Goal: Information Seeking & Learning: Learn about a topic

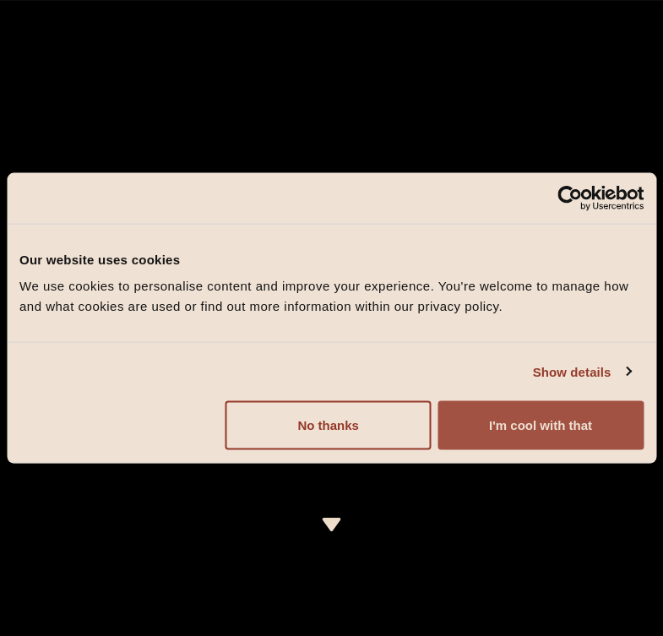
click at [527, 419] on button "I'm cool with that" at bounding box center [541, 425] width 206 height 49
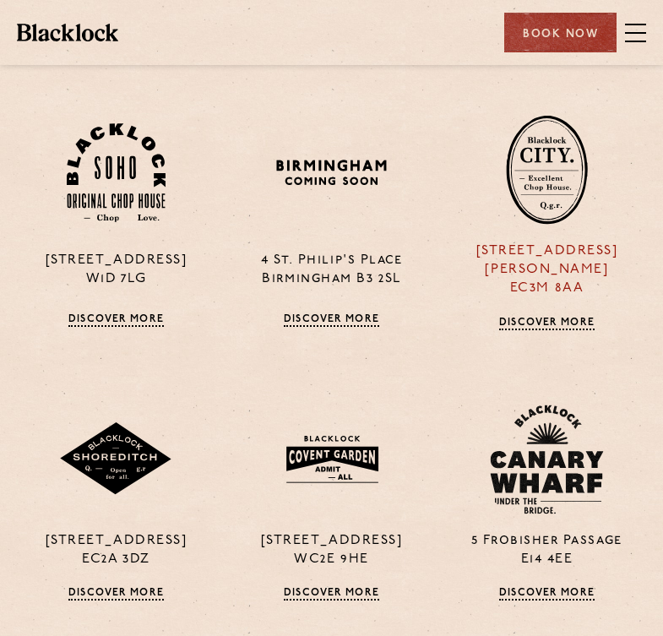
scroll to position [1306, 0]
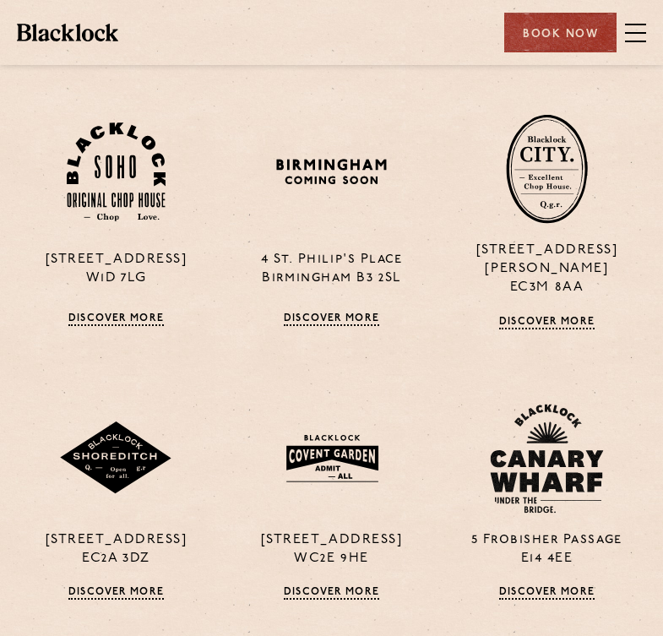
click at [630, 46] on div "Book Now" at bounding box center [571, 33] width 150 height 40
click at [632, 24] on span at bounding box center [635, 25] width 21 height 2
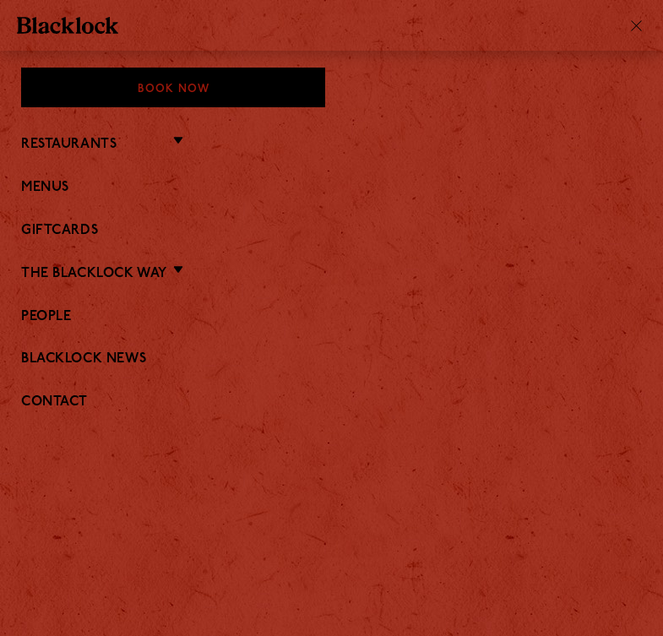
click at [55, 177] on li "Menus" at bounding box center [331, 187] width 621 height 22
click at [59, 185] on link "Menus" at bounding box center [331, 188] width 621 height 16
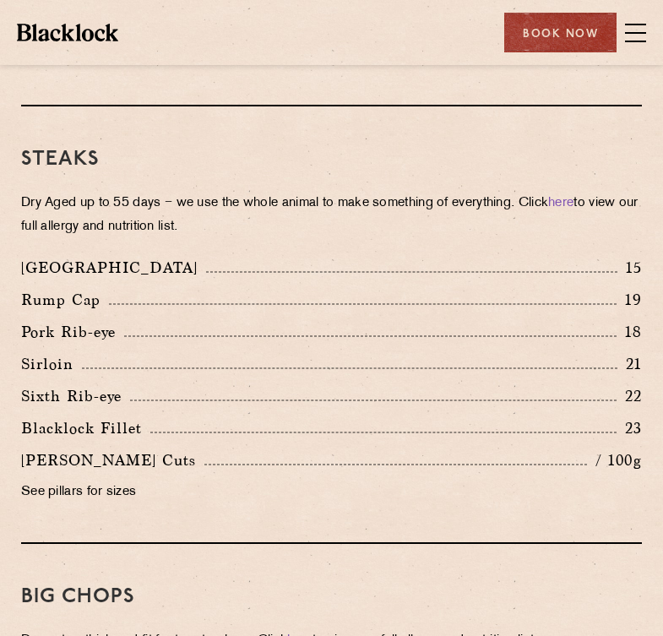
scroll to position [1810, 0]
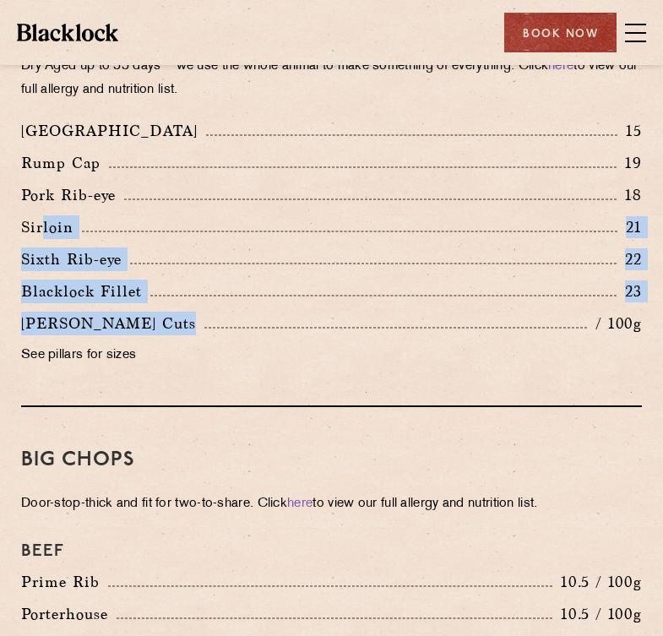
drag, startPoint x: 41, startPoint y: 226, endPoint x: 211, endPoint y: 323, distance: 195.7
click at [211, 323] on div "Denver 15 Rump Cap 19 Pork Rib-eye 18 Sirloin 21 Sixth Rib-eye 22 [PERSON_NAME]…" at bounding box center [331, 247] width 646 height 257
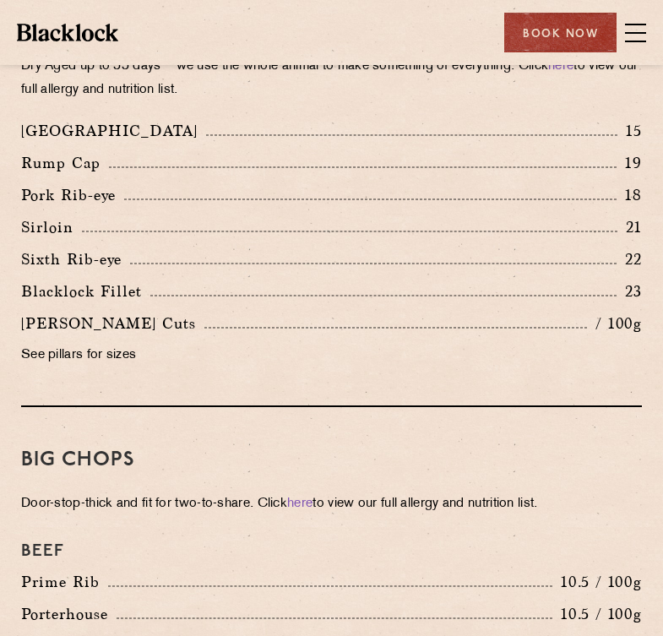
click at [218, 334] on div "[PERSON_NAME] Cuts / 100g" at bounding box center [331, 324] width 621 height 24
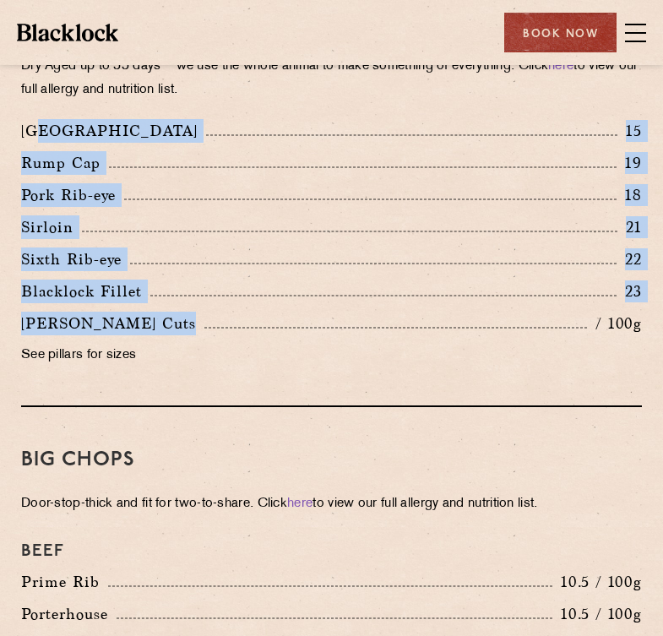
drag, startPoint x: 42, startPoint y: 126, endPoint x: 190, endPoint y: 320, distance: 244.2
click at [190, 320] on div "Denver 15 Rump Cap 19 Pork Rib-eye 18 Sirloin 21 Sixth Rib-eye 22 [PERSON_NAME]…" at bounding box center [331, 247] width 646 height 257
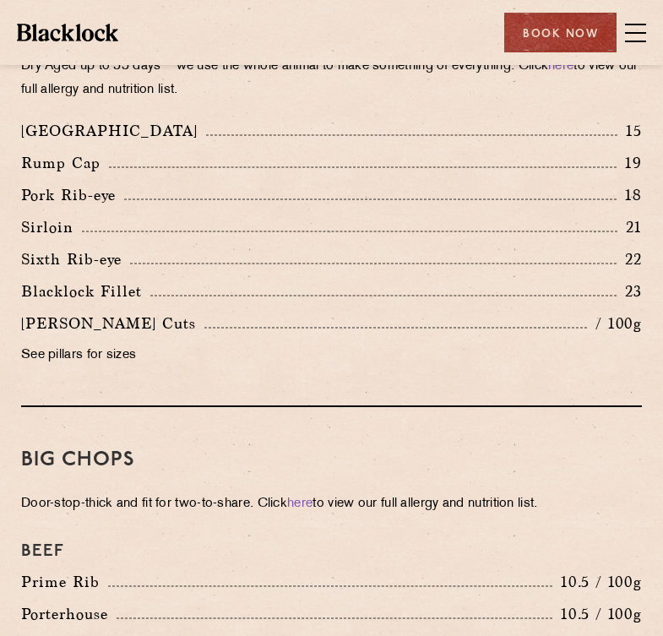
click at [215, 368] on div "[PERSON_NAME] Cuts / 100g See pillars for sizes" at bounding box center [331, 344] width 646 height 64
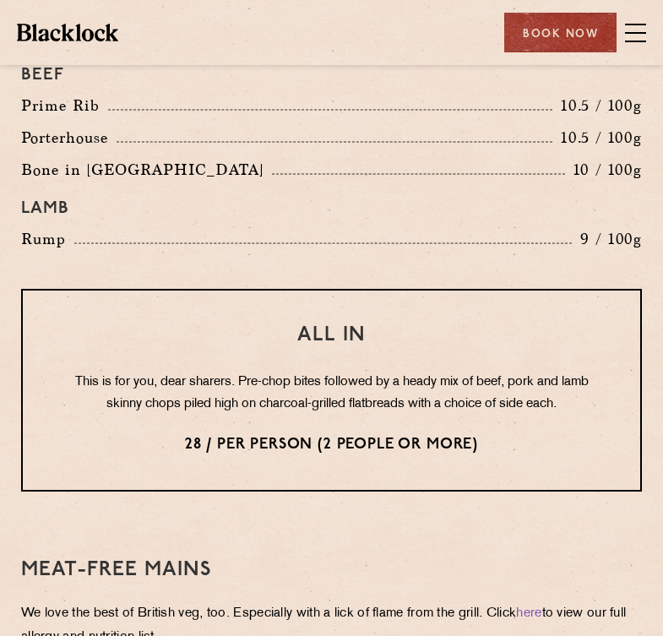
scroll to position [2664, 0]
